Goal: Transaction & Acquisition: Book appointment/travel/reservation

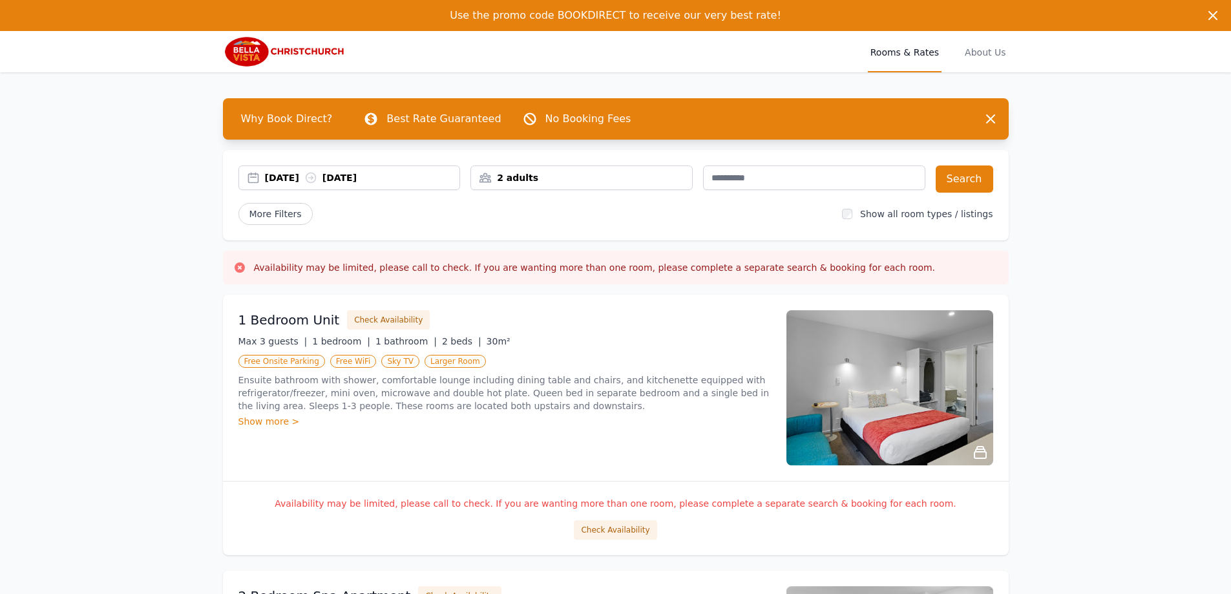
click at [381, 178] on div "[DATE] [DATE]" at bounding box center [362, 177] width 195 height 13
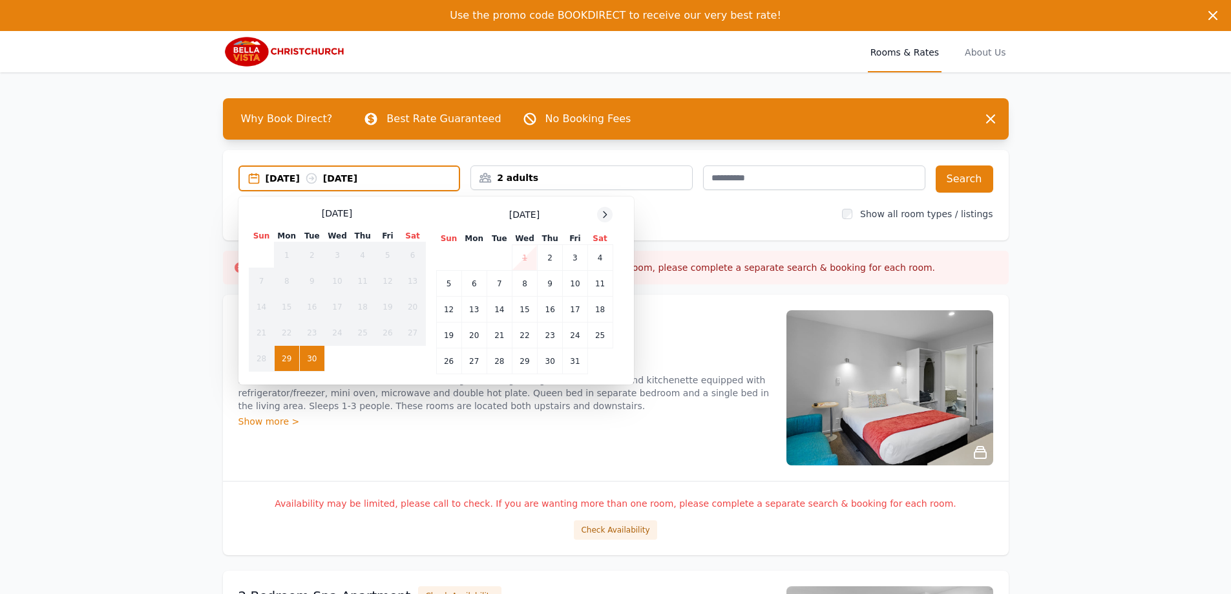
click at [605, 215] on icon at bounding box center [605, 214] width 10 height 10
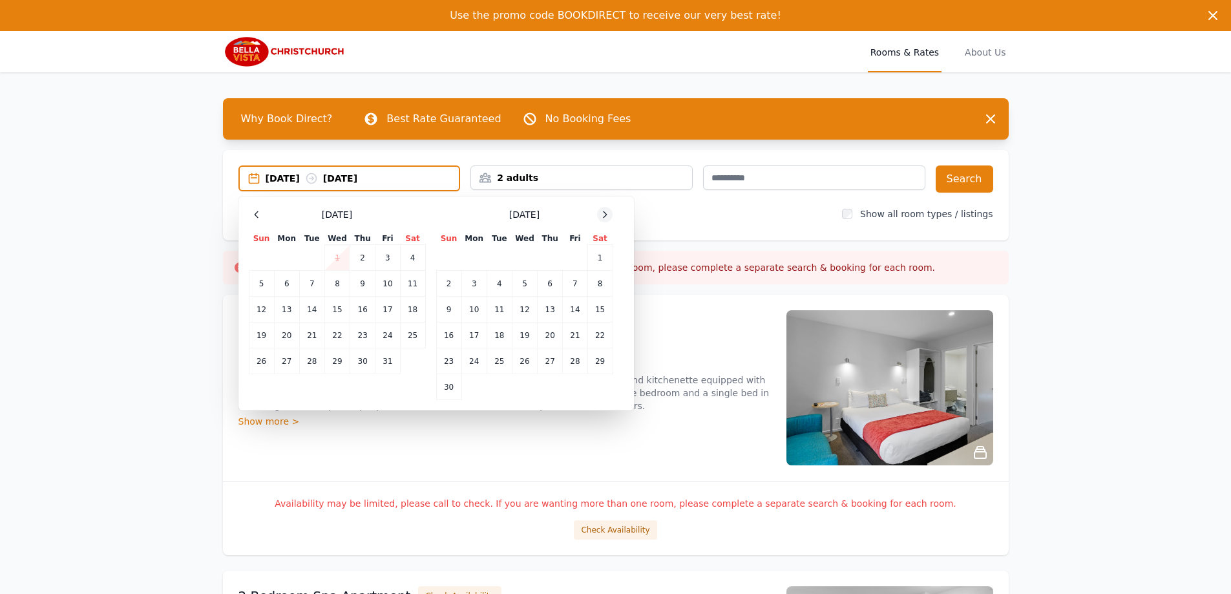
click at [605, 215] on icon at bounding box center [605, 214] width 10 height 10
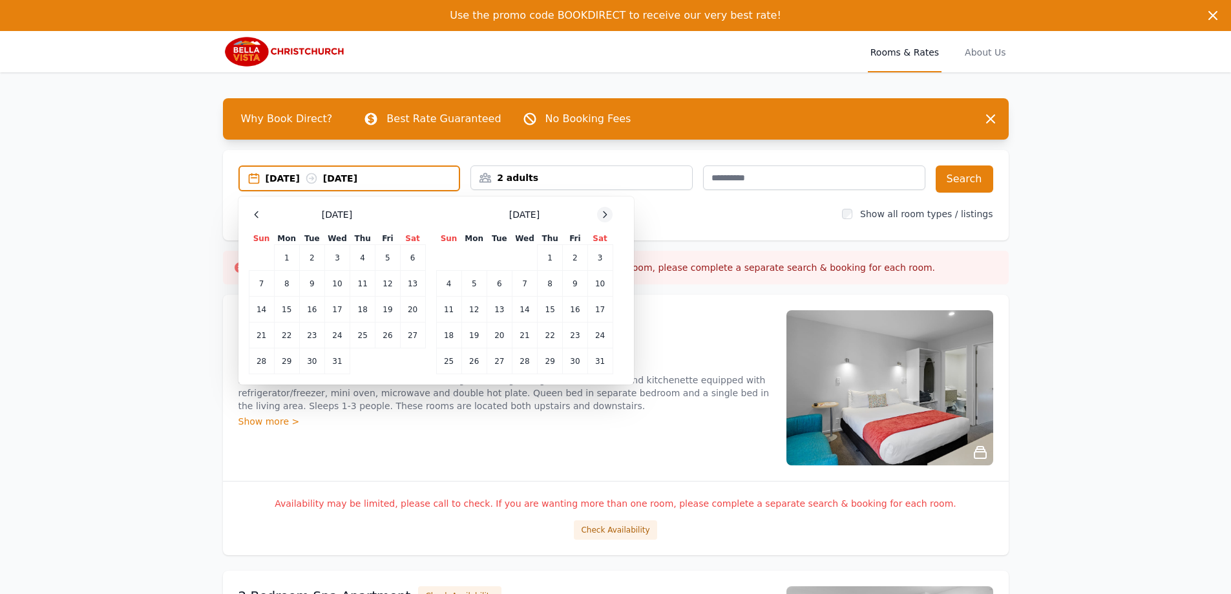
click at [605, 215] on icon at bounding box center [605, 214] width 10 height 10
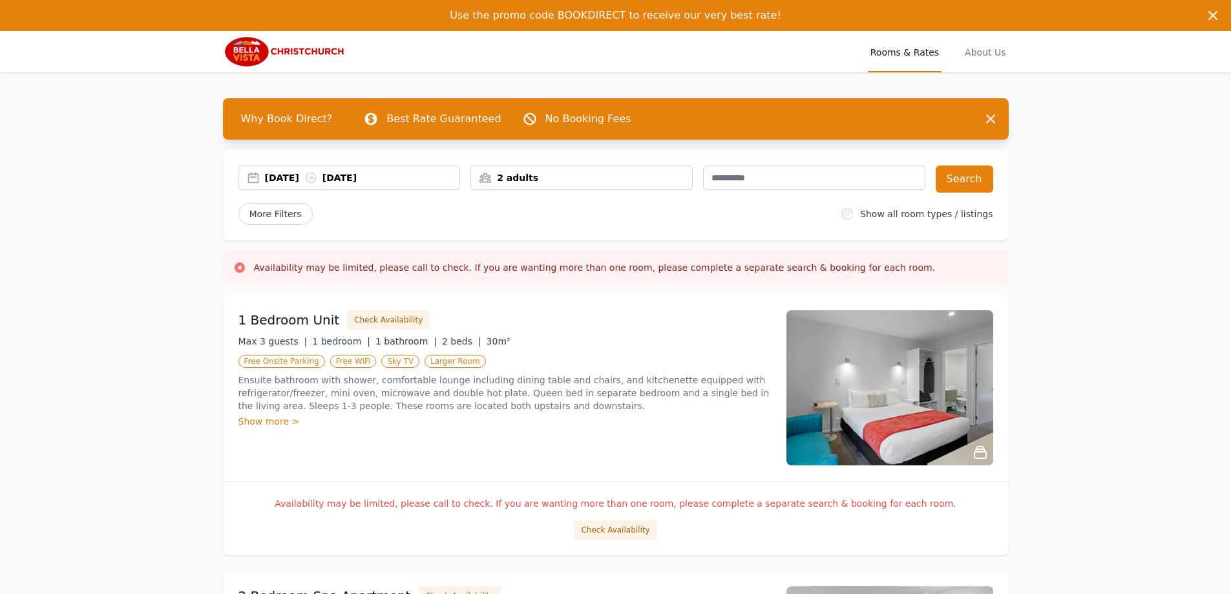
click at [279, 180] on div "[DATE] [DATE]" at bounding box center [362, 177] width 195 height 13
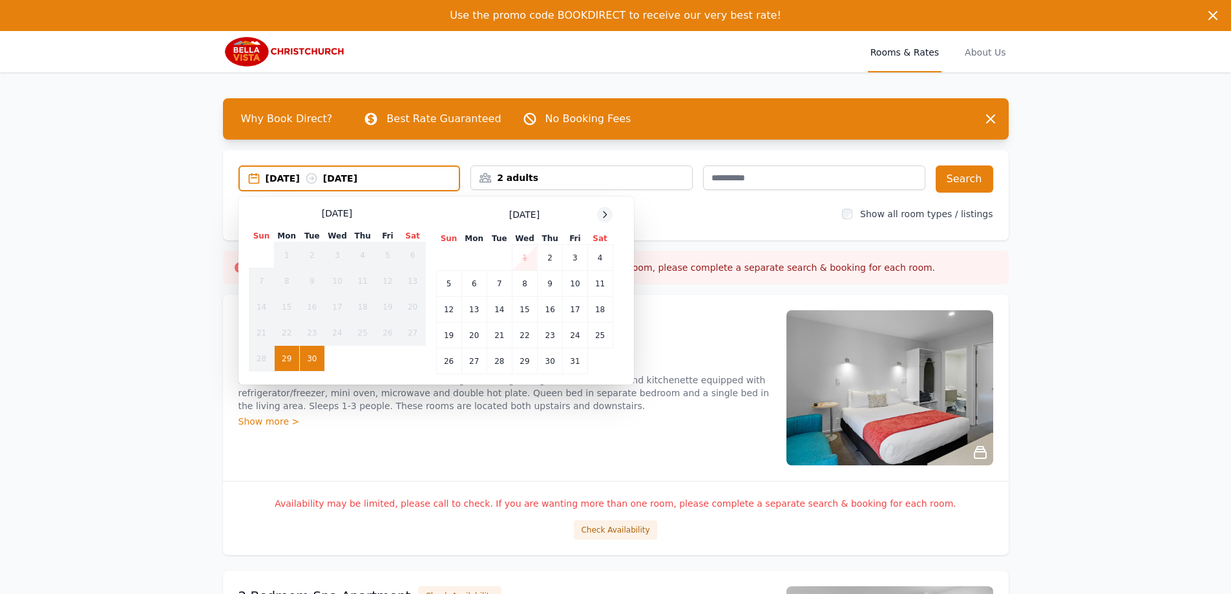
click at [601, 216] on icon at bounding box center [605, 214] width 10 height 10
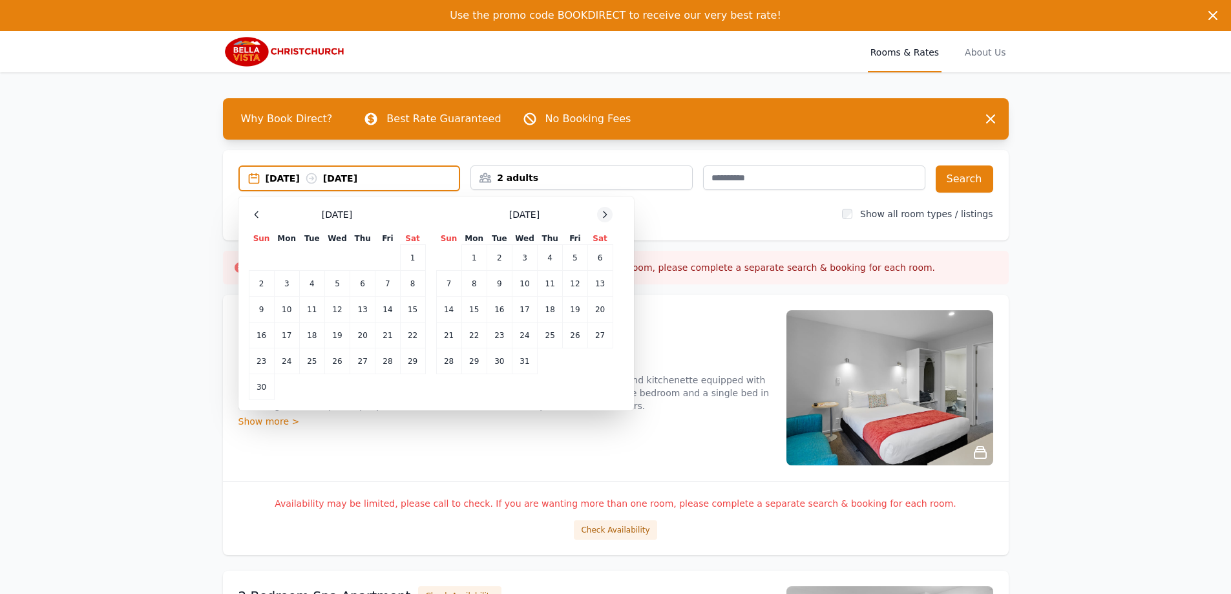
click at [601, 216] on icon at bounding box center [605, 214] width 10 height 10
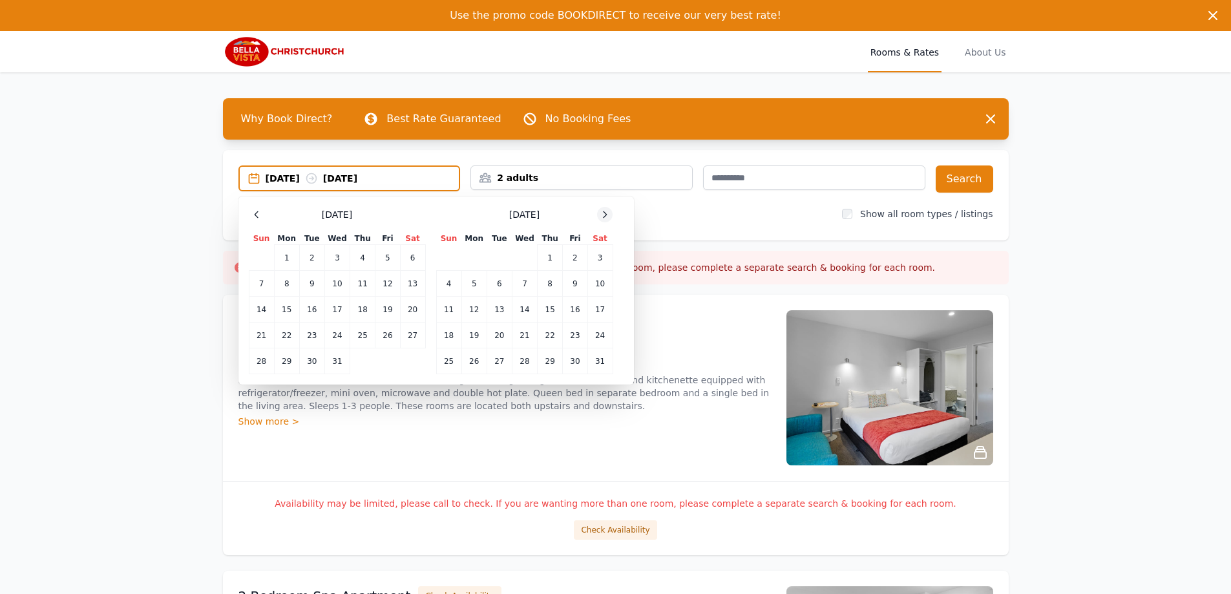
click at [601, 216] on icon at bounding box center [605, 214] width 10 height 10
click at [257, 213] on icon at bounding box center [256, 214] width 3 height 6
click at [335, 341] on td "25" at bounding box center [336, 335] width 25 height 26
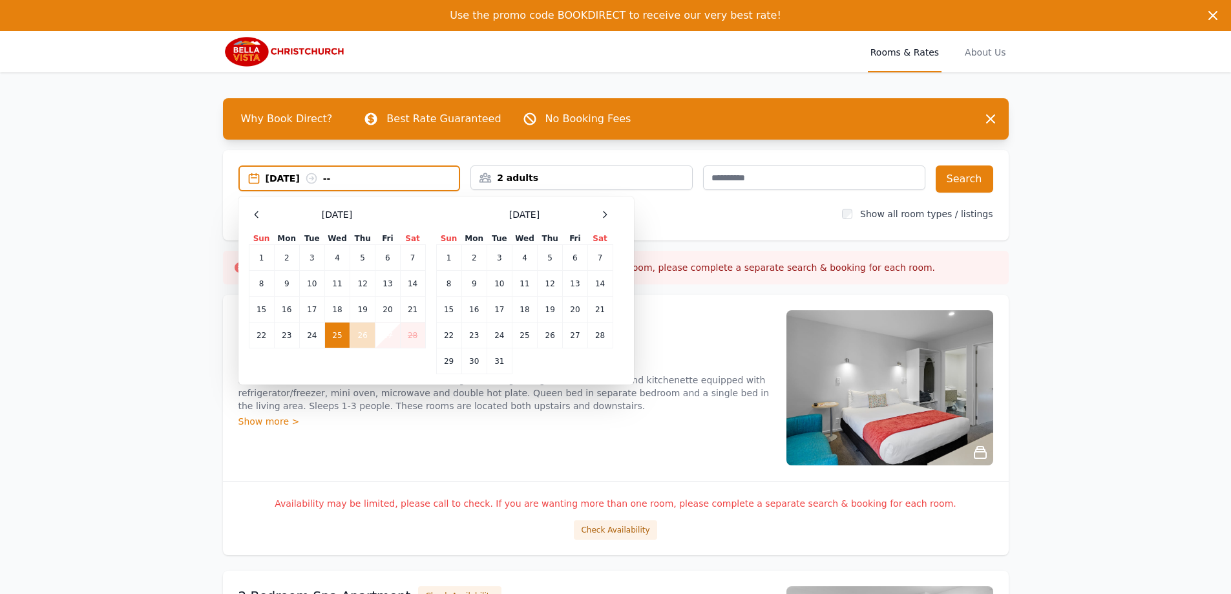
click at [393, 335] on td "27" at bounding box center [387, 335] width 25 height 26
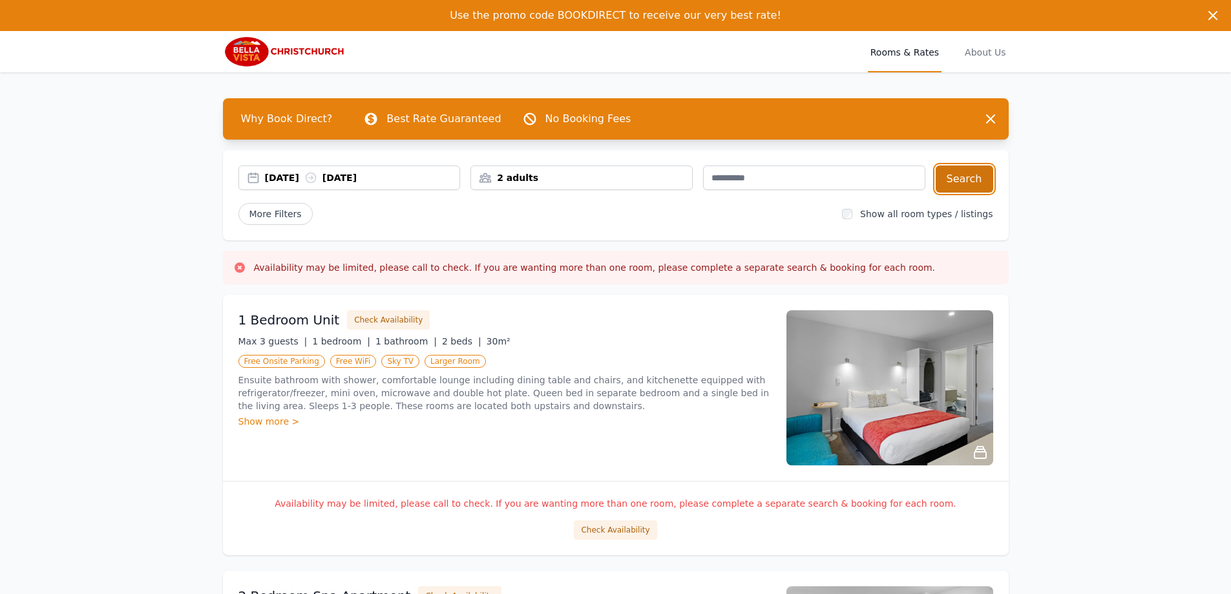
click at [964, 176] on button "Search" at bounding box center [965, 178] width 58 height 27
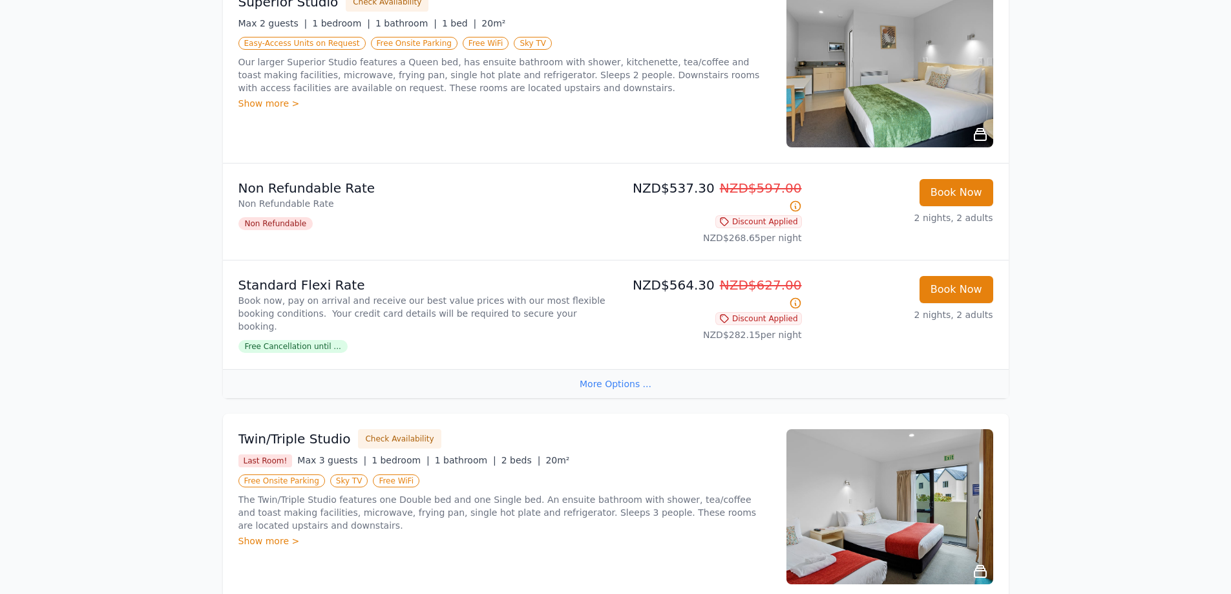
scroll to position [905, 0]
